Goal: Information Seeking & Learning: Learn about a topic

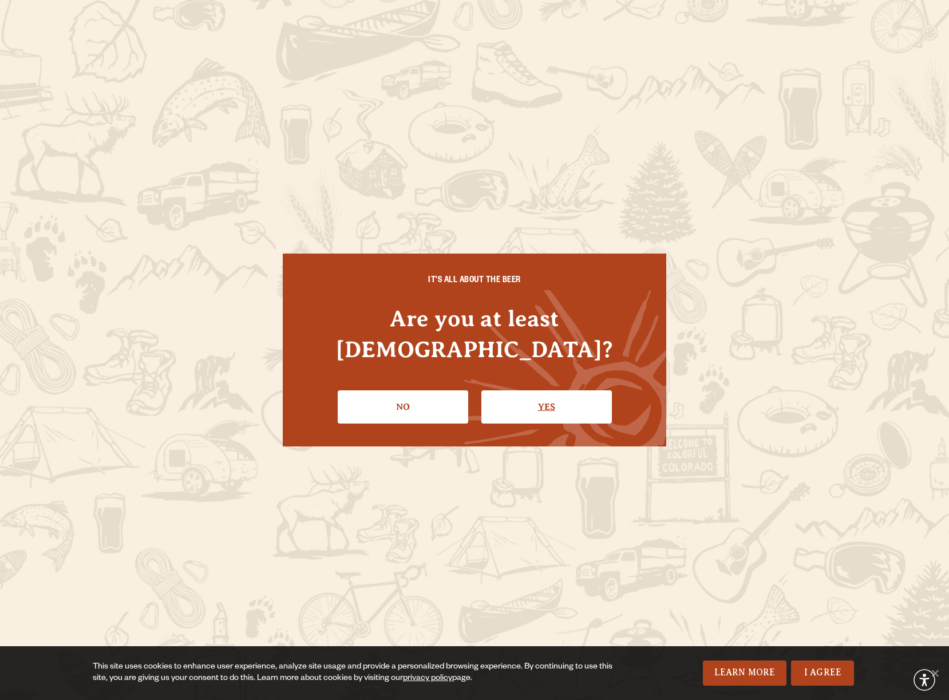
click at [525, 390] on link "Yes" at bounding box center [546, 406] width 131 height 33
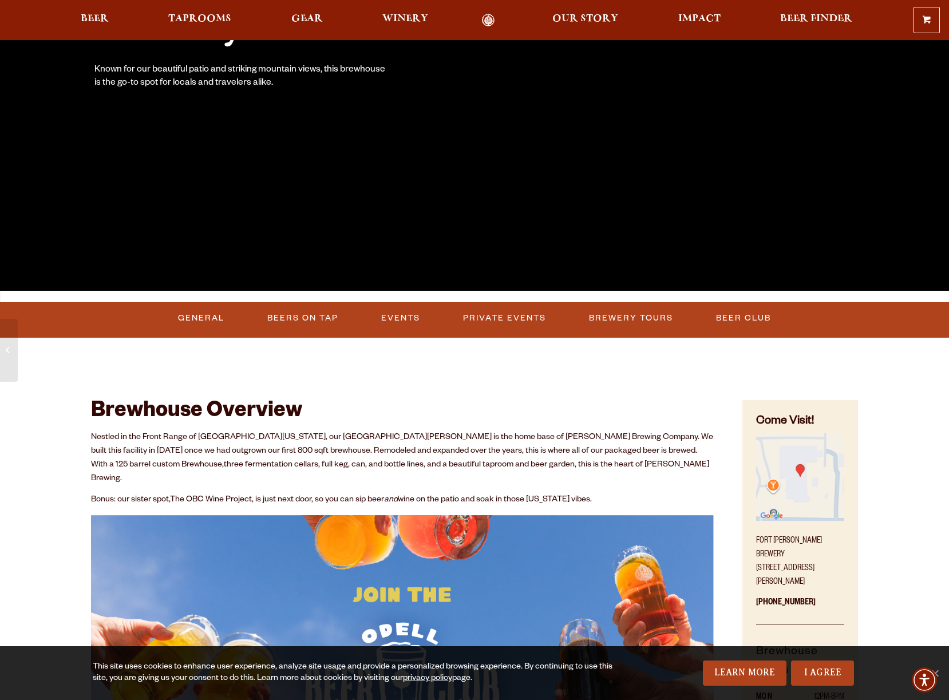
scroll to position [250, 0]
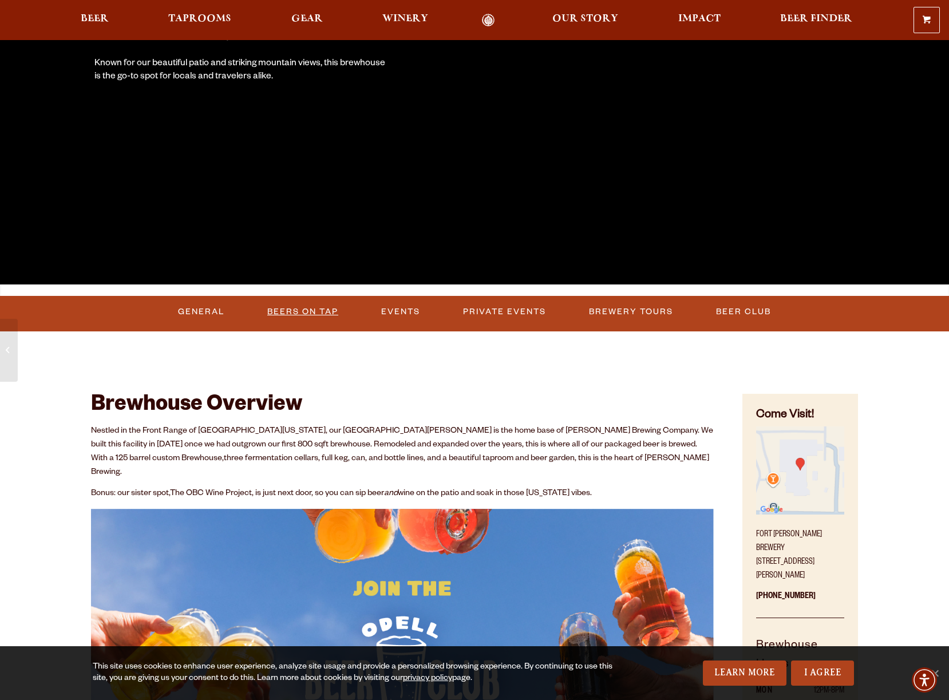
click at [318, 311] on link "Beers on Tap" at bounding box center [303, 312] width 80 height 26
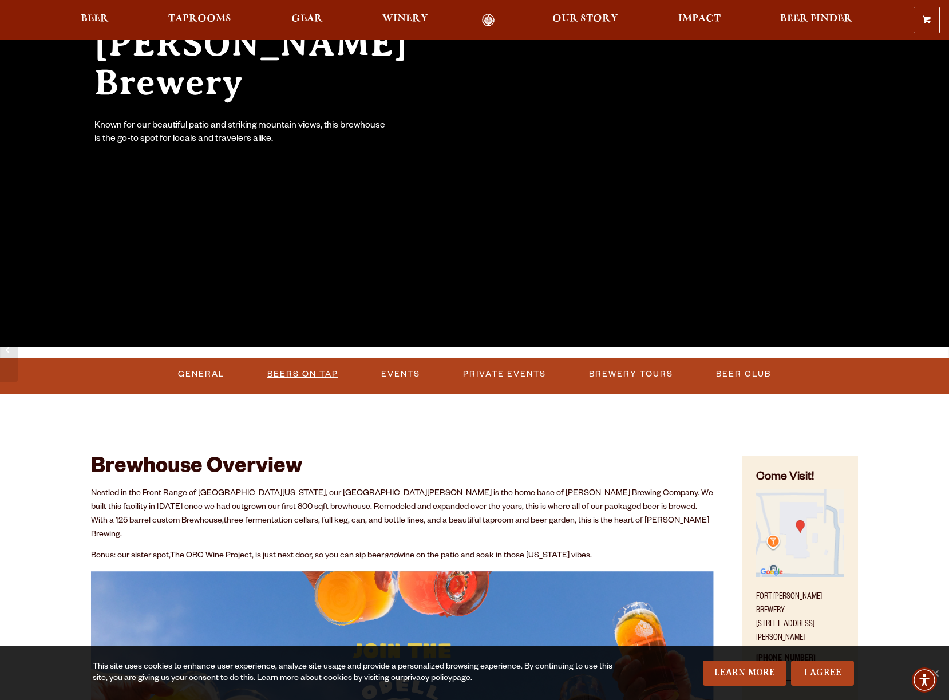
scroll to position [189, 0]
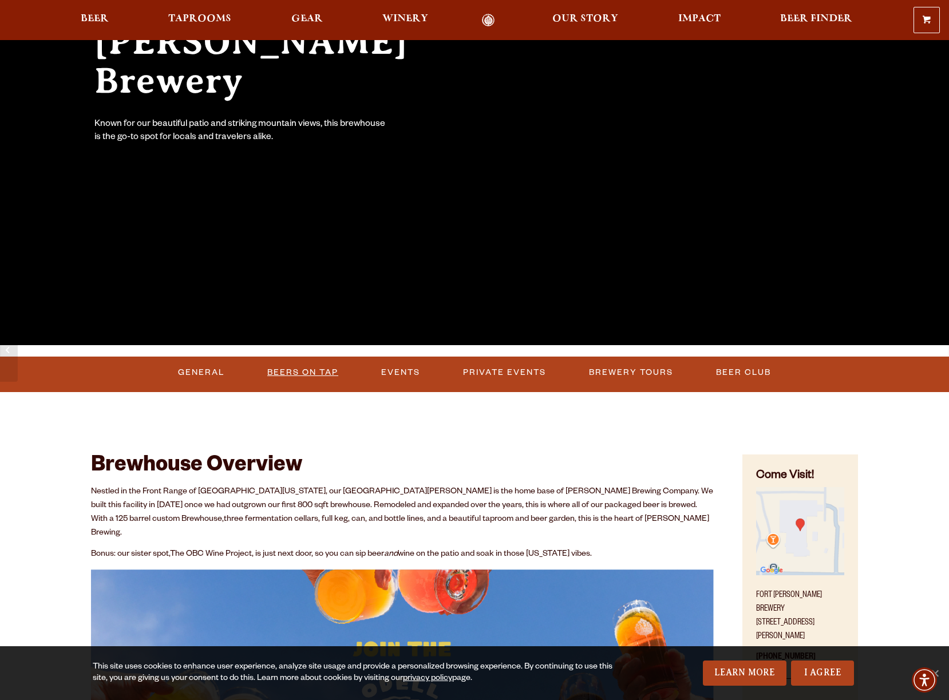
click at [306, 372] on link "Beers on Tap" at bounding box center [303, 372] width 80 height 26
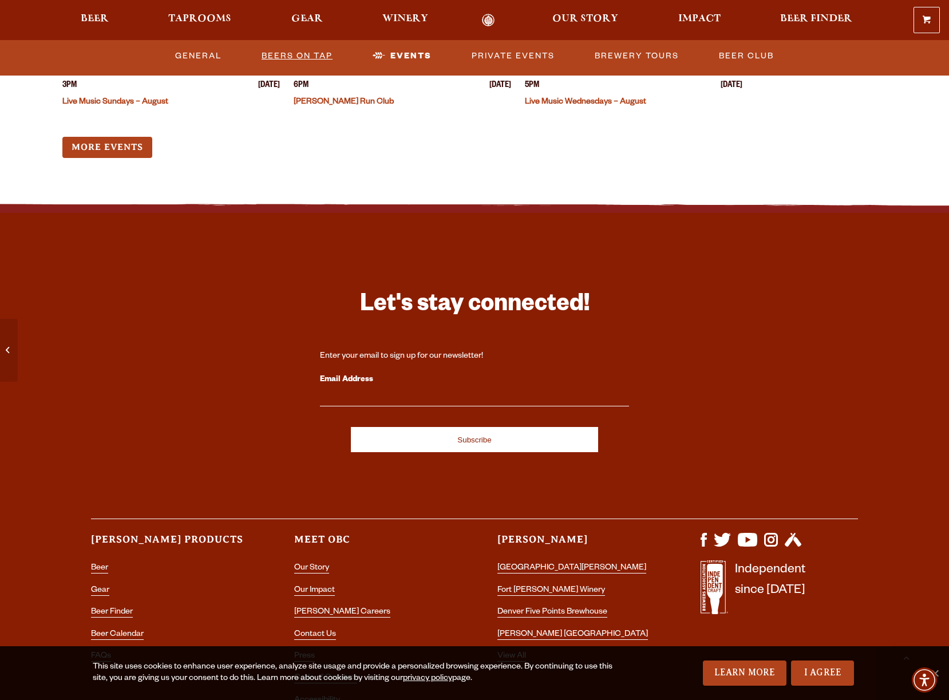
scroll to position [3105, 0]
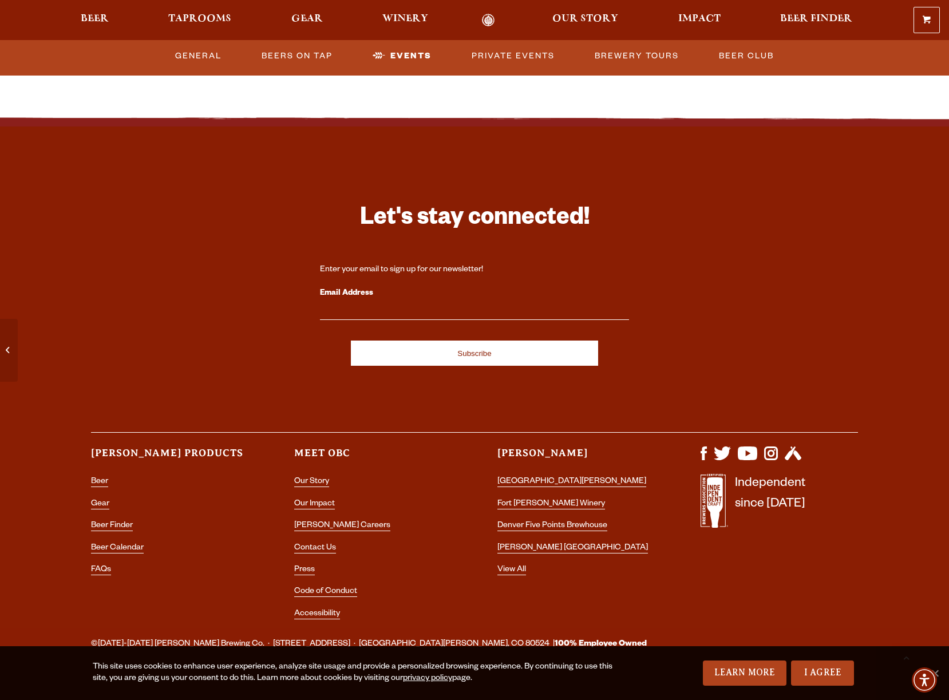
click at [90, 466] on div "Let's stay connected! Enter your email to sign up for our newsletter! Email Add…" at bounding box center [474, 402] width 824 height 453
click at [94, 477] on link "Beer" at bounding box center [99, 482] width 17 height 10
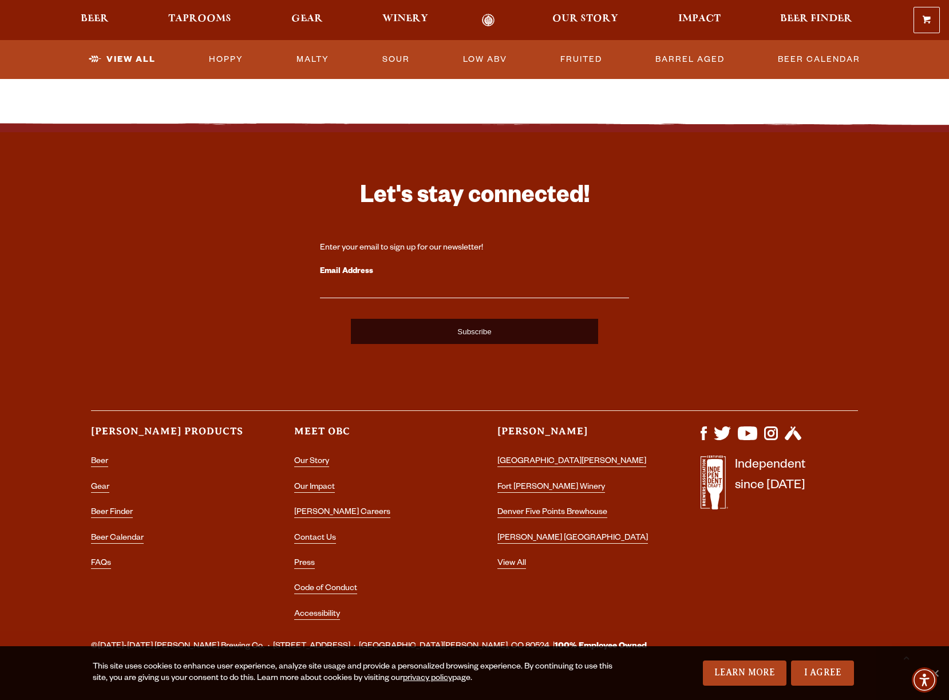
scroll to position [2708, 0]
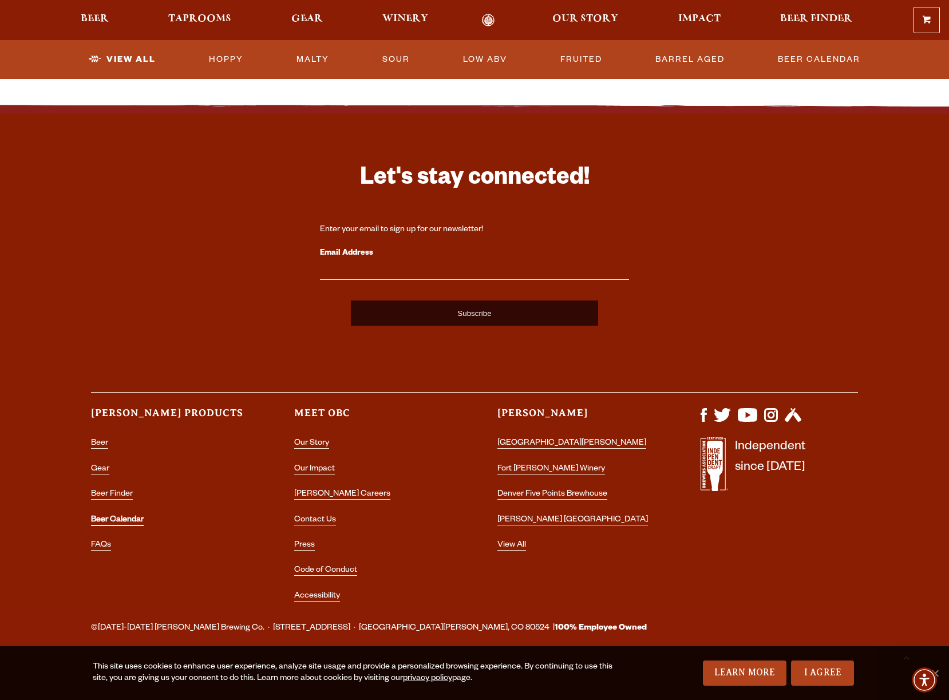
click at [117, 521] on link "Beer Calendar" at bounding box center [117, 521] width 53 height 10
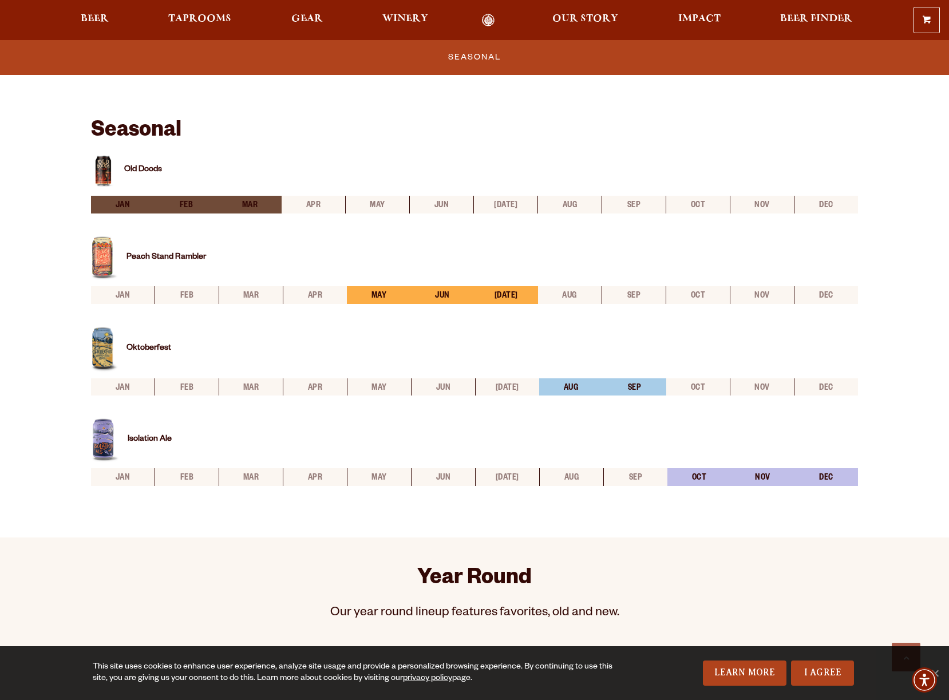
scroll to position [354, 0]
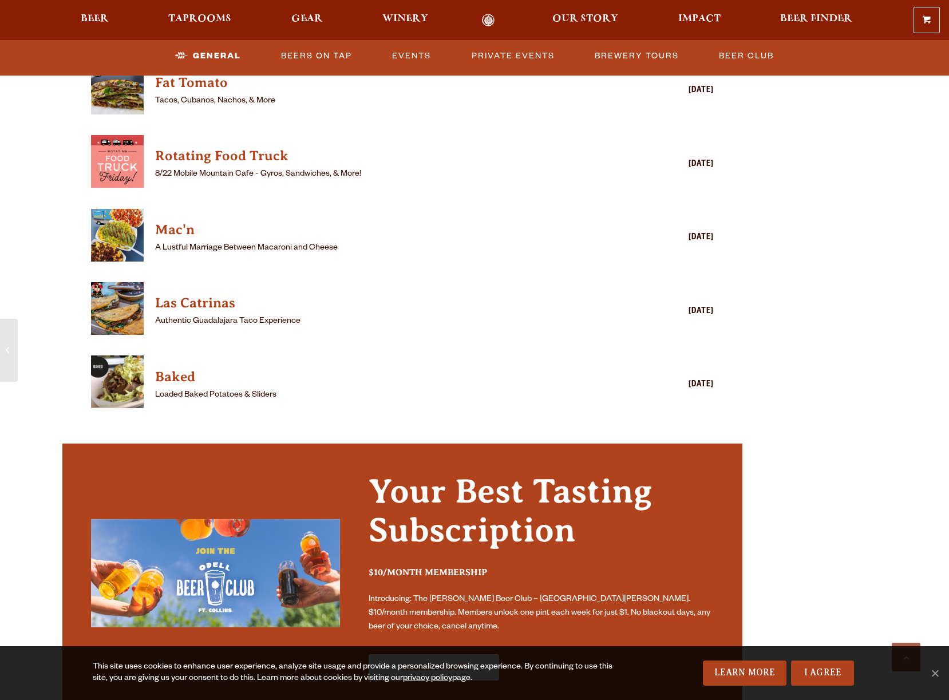
scroll to position [3105, 0]
